Goal: Task Accomplishment & Management: Use online tool/utility

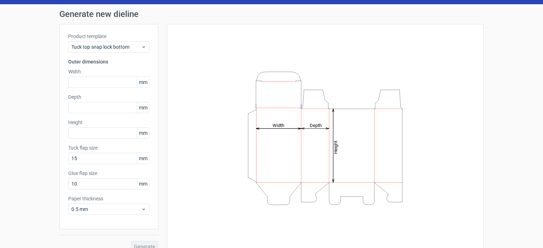
scroll to position [28, 0]
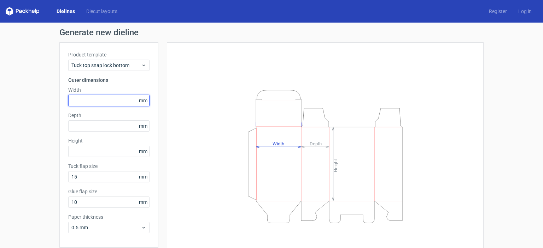
click at [85, 96] on input "text" at bounding box center [108, 100] width 81 height 11
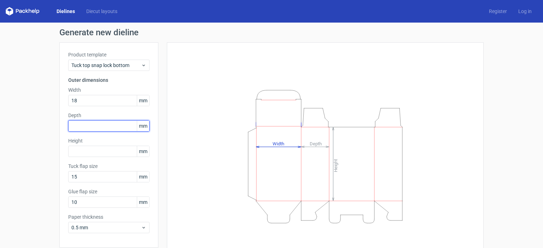
click at [87, 123] on div "Product template Tuck top snap lock bottom Outer dimensions Width 18 mm Depth m…" at bounding box center [108, 145] width 99 height 206
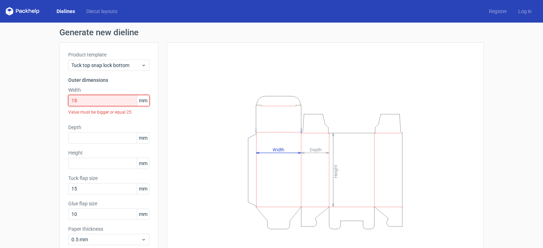
click at [90, 101] on input "18" at bounding box center [108, 100] width 81 height 11
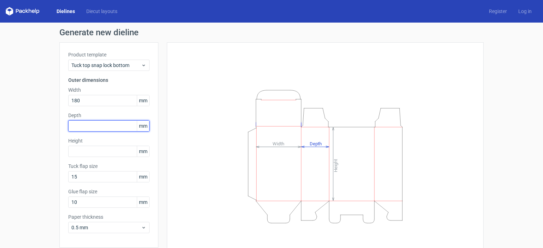
click at [85, 126] on input "text" at bounding box center [108, 126] width 81 height 11
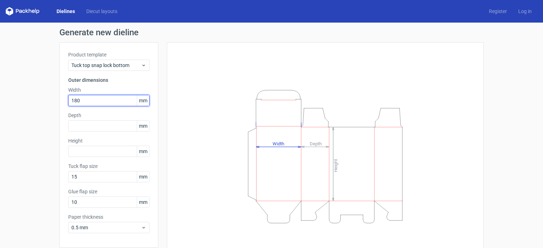
drag, startPoint x: 88, startPoint y: 102, endPoint x: 75, endPoint y: 102, distance: 13.1
click at [75, 102] on input "180" at bounding box center [108, 100] width 81 height 11
type input "185"
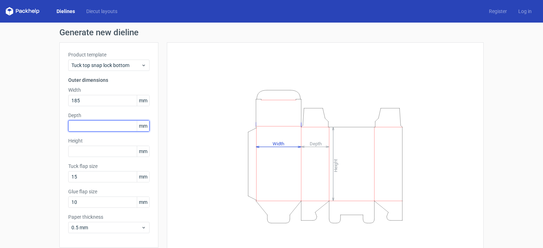
click at [85, 128] on input "text" at bounding box center [108, 126] width 81 height 11
type input "90"
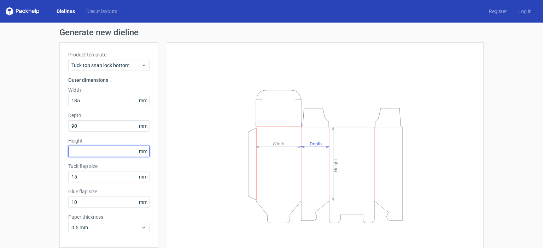
click at [78, 150] on input "text" at bounding box center [108, 151] width 81 height 11
type input "120"
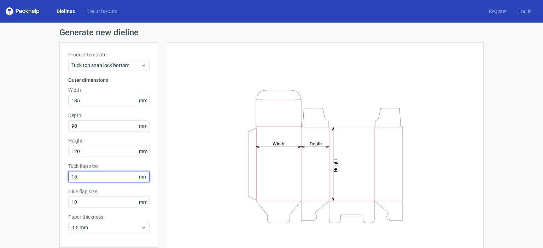
click at [81, 175] on input "15" at bounding box center [108, 176] width 81 height 11
drag, startPoint x: 75, startPoint y: 178, endPoint x: 48, endPoint y: 177, distance: 26.5
click at [48, 177] on div "Generate new dieline Product template Tuck top snap lock bottom Outer dimension…" at bounding box center [271, 150] width 543 height 254
type input "25"
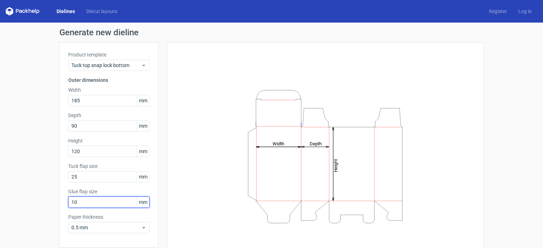
click at [83, 204] on input "10" at bounding box center [108, 202] width 81 height 11
drag, startPoint x: 95, startPoint y: 191, endPoint x: 62, endPoint y: 191, distance: 33.2
click at [62, 191] on div "Product template Tuck top snap lock bottom Outer dimensions Width 185 mm Depth …" at bounding box center [108, 145] width 99 height 206
copy label "Glue flap size"
drag, startPoint x: 82, startPoint y: 201, endPoint x: 52, endPoint y: 200, distance: 29.7
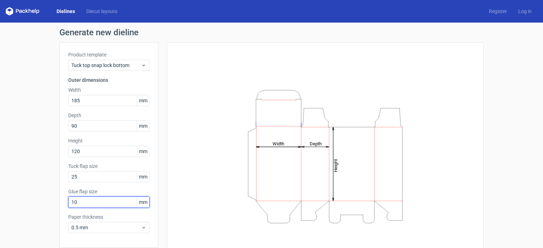
click at [52, 200] on div "Generate new dieline Product template Tuck top snap lock bottom Outer dimension…" at bounding box center [271, 150] width 543 height 254
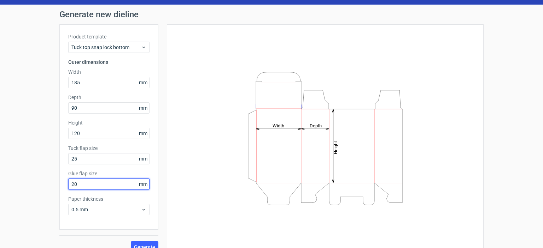
scroll to position [28, 0]
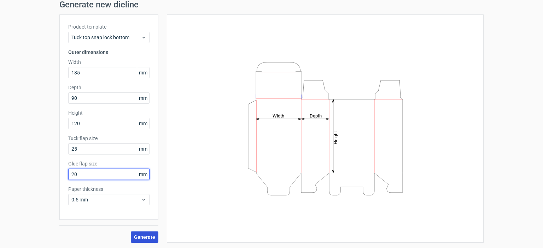
type input "20"
click at [144, 238] on span "Generate" at bounding box center [144, 237] width 21 height 5
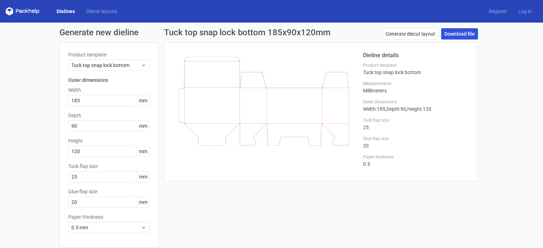
click at [452, 35] on link "Download file" at bounding box center [459, 33] width 37 height 11
